Goal: Task Accomplishment & Management: Use online tool/utility

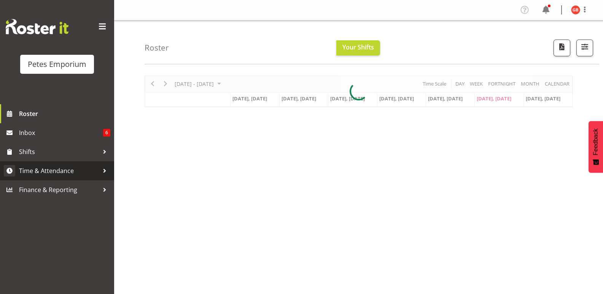
click at [59, 166] on span "Time & Attendance" at bounding box center [59, 170] width 80 height 11
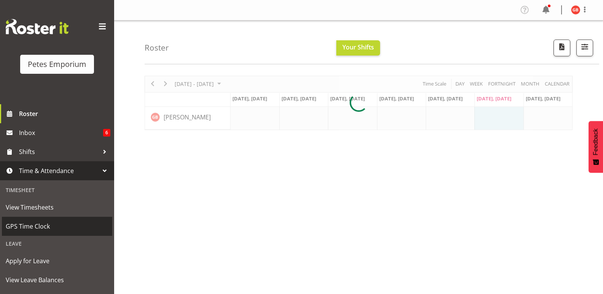
click at [38, 225] on span "GPS Time Clock" at bounding box center [57, 226] width 103 height 11
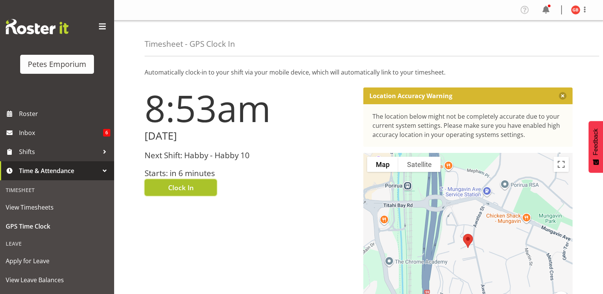
click at [196, 191] on button "Clock In" at bounding box center [181, 187] width 72 height 17
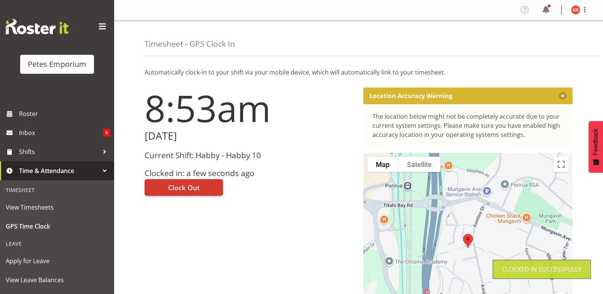
click at [575, 11] on img at bounding box center [575, 9] width 9 height 9
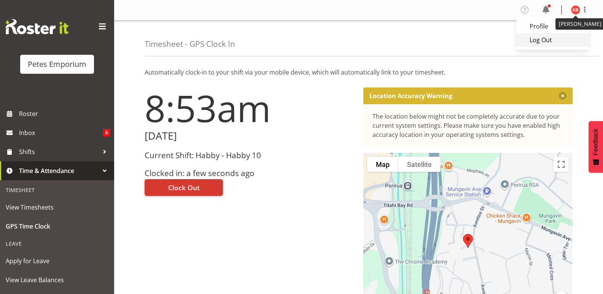
click at [541, 44] on link "Log Out" at bounding box center [553, 40] width 73 height 14
